Goal: Find specific page/section: Find specific page/section

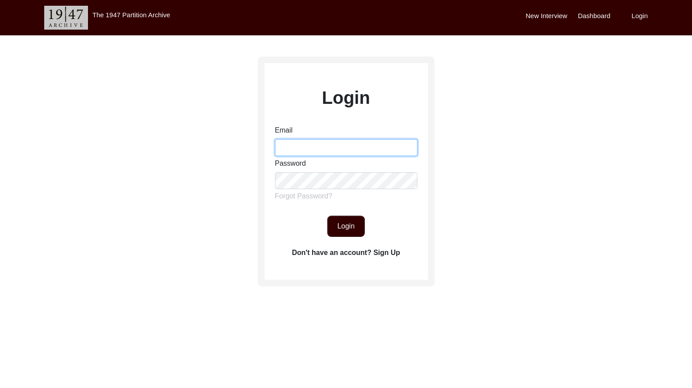
click at [305, 149] on input "Email" at bounding box center [346, 147] width 142 height 17
type input "[EMAIL_ADDRESS][DOMAIN_NAME]"
click at [350, 225] on button "Login" at bounding box center [346, 226] width 38 height 21
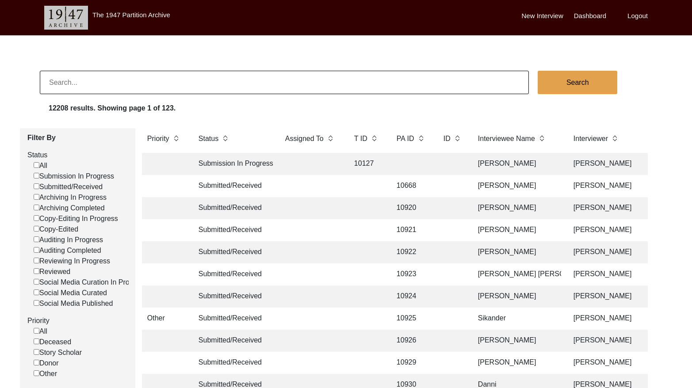
click at [34, 186] on input "Submitted/Received" at bounding box center [37, 186] width 6 height 6
checkbox input "false"
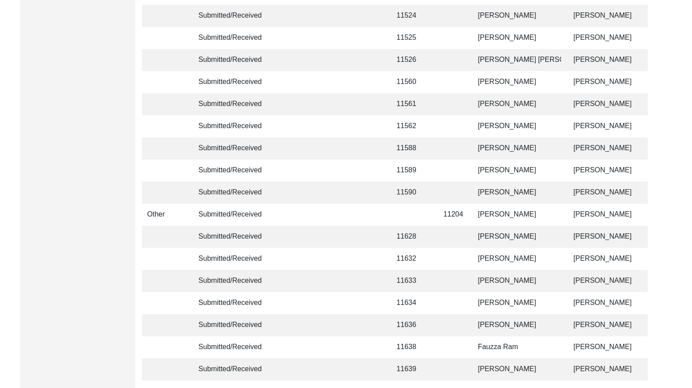
scroll to position [2086, 0]
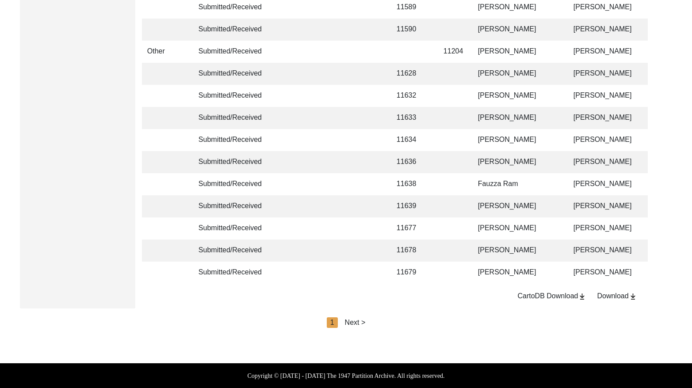
click at [351, 323] on div "Next >" at bounding box center [355, 322] width 21 height 11
click at [366, 322] on div "Next >" at bounding box center [375, 322] width 21 height 11
click at [369, 322] on div "Next >" at bounding box center [375, 322] width 21 height 11
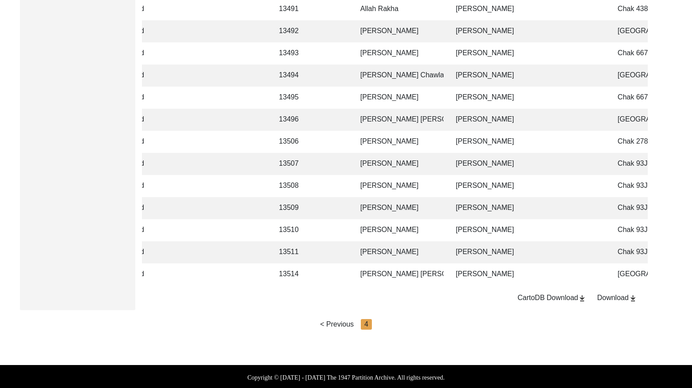
scroll to position [848, 0]
